Goal: Task Accomplishment & Management: Use online tool/utility

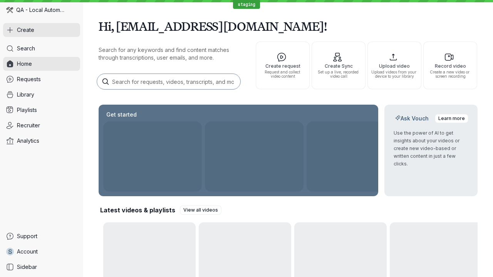
click at [42, 30] on button "Create" at bounding box center [41, 30] width 77 height 14
